Goal: Transaction & Acquisition: Purchase product/service

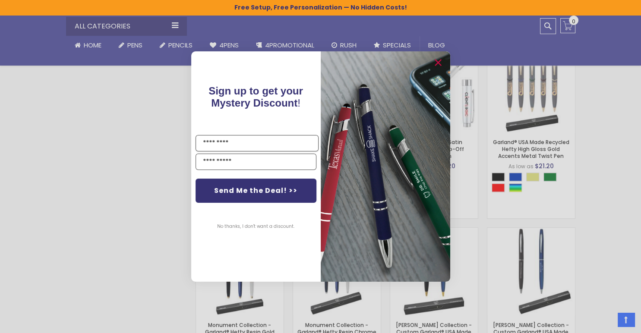
scroll to position [604, 0]
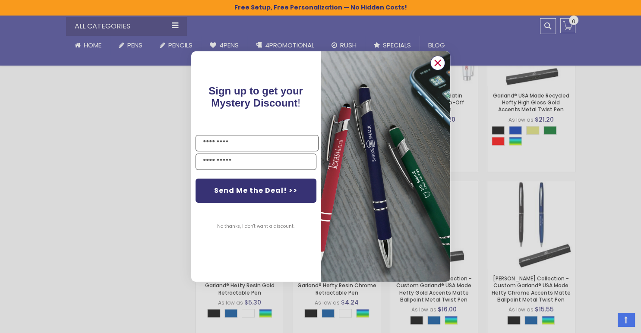
click at [438, 63] on icon "Close dialog" at bounding box center [437, 63] width 6 height 6
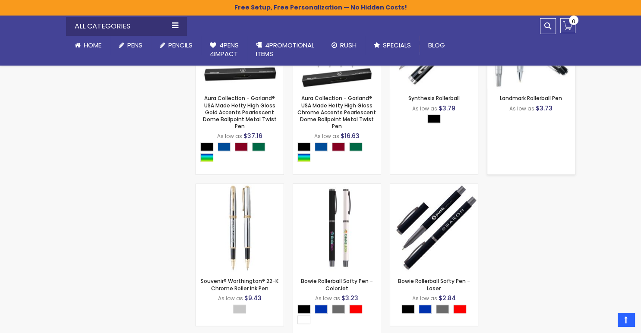
scroll to position [1208, 0]
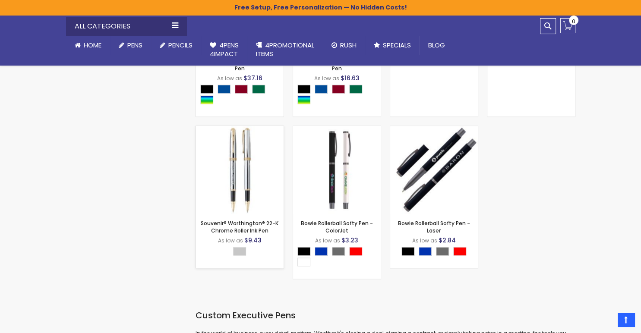
click at [244, 166] on img at bounding box center [240, 170] width 88 height 88
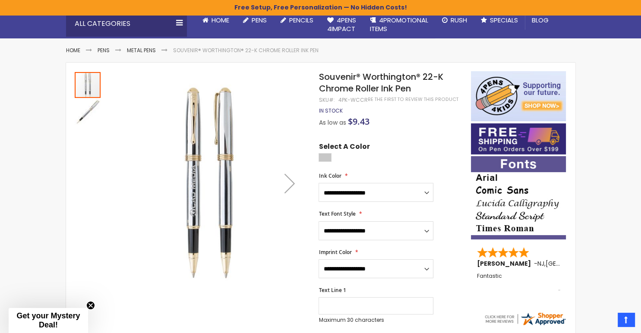
scroll to position [129, 0]
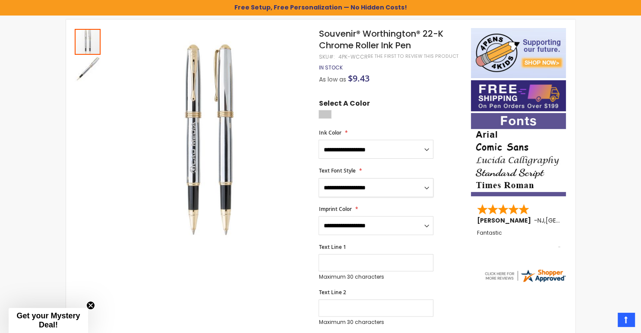
click at [349, 186] on select "**********" at bounding box center [375, 187] width 115 height 19
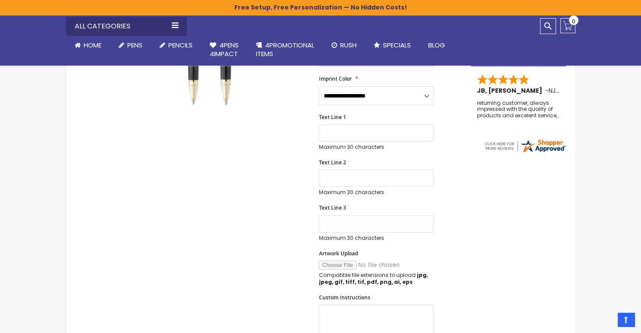
scroll to position [86, 0]
